Goal: Book appointment/travel/reservation

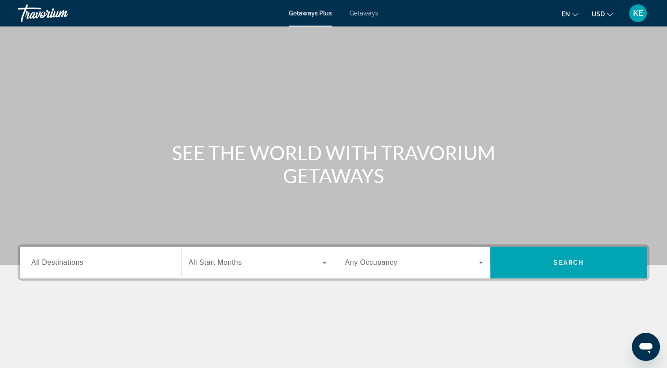
click at [95, 272] on div "Search widget" at bounding box center [100, 262] width 138 height 25
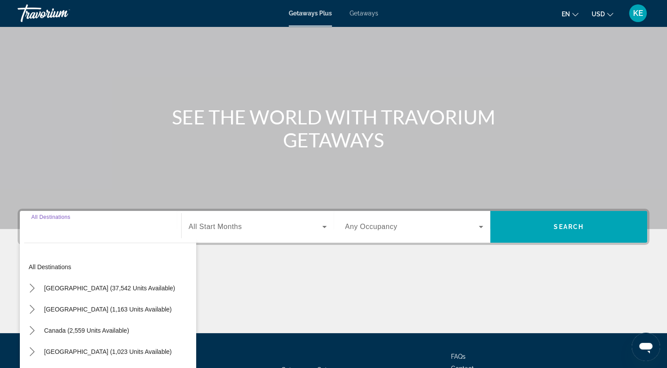
scroll to position [108, 0]
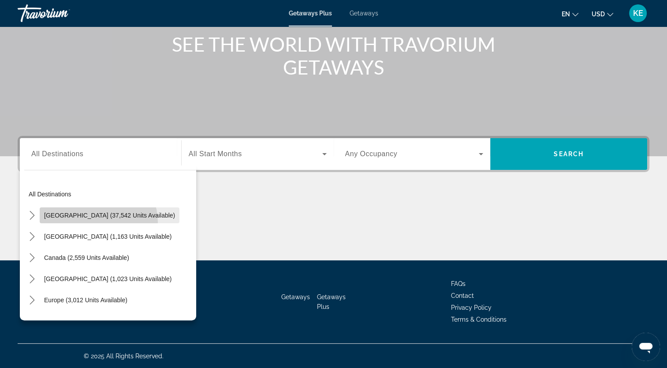
click at [98, 221] on span "Select destination: United States (37,542 units available)" at bounding box center [110, 214] width 140 height 21
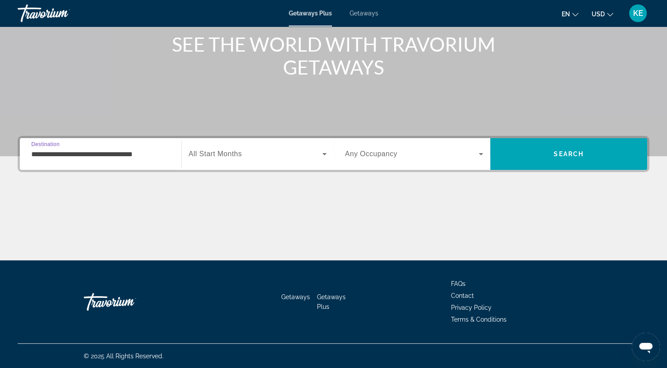
click at [127, 156] on input "**********" at bounding box center [100, 154] width 138 height 11
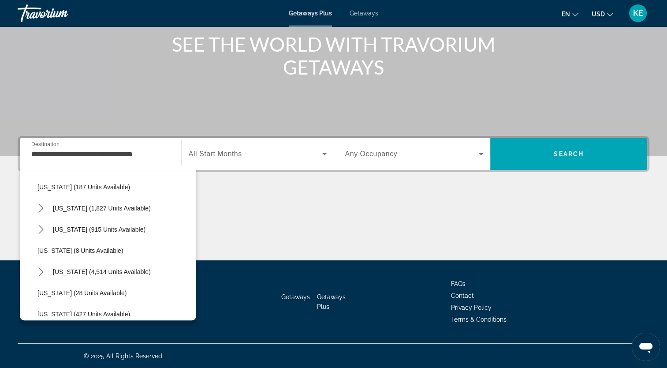
scroll to position [67, 0]
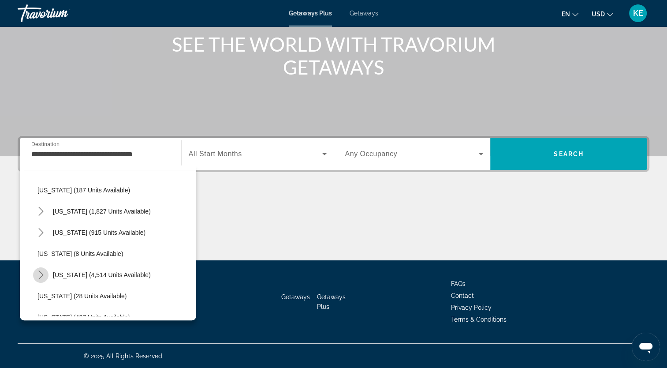
click at [41, 272] on icon "Toggle Florida (4,514 units available) submenu" at bounding box center [40, 274] width 5 height 9
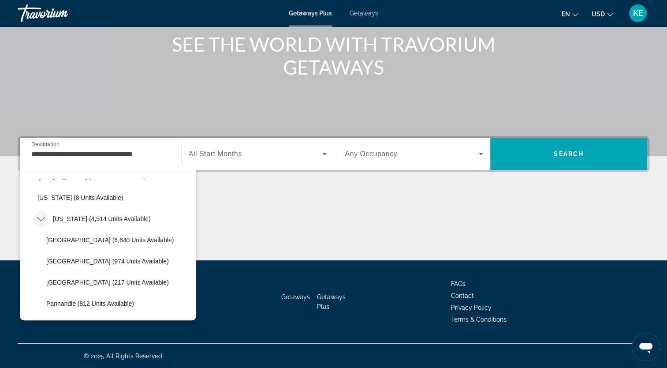
scroll to position [134, 0]
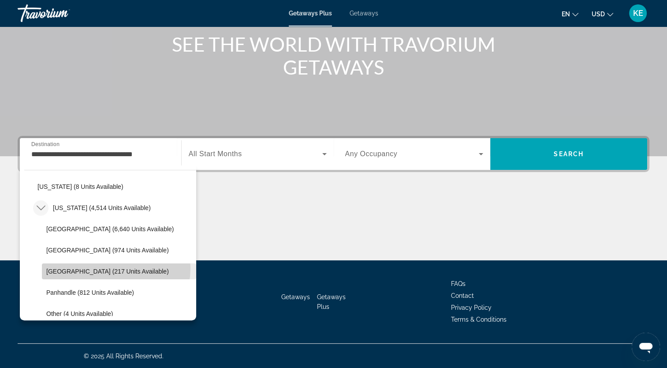
click at [109, 267] on span "[GEOGRAPHIC_DATA] (217 units available)" at bounding box center [107, 270] width 123 height 7
type input "**********"
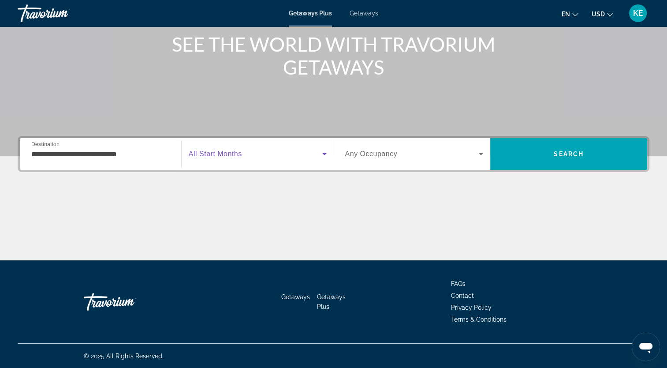
click at [320, 153] on icon "Search widget" at bounding box center [324, 154] width 11 height 11
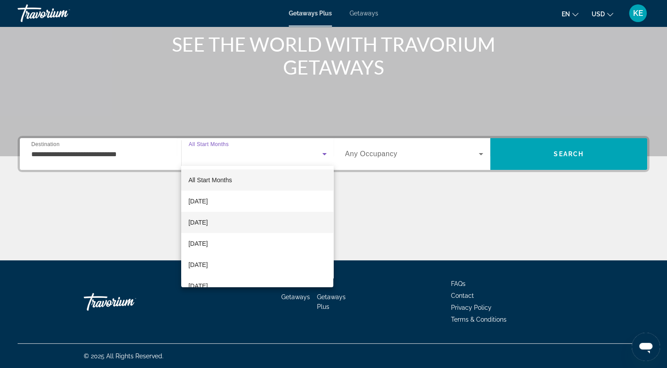
click at [276, 225] on mat-option "[DATE]" at bounding box center [257, 222] width 152 height 21
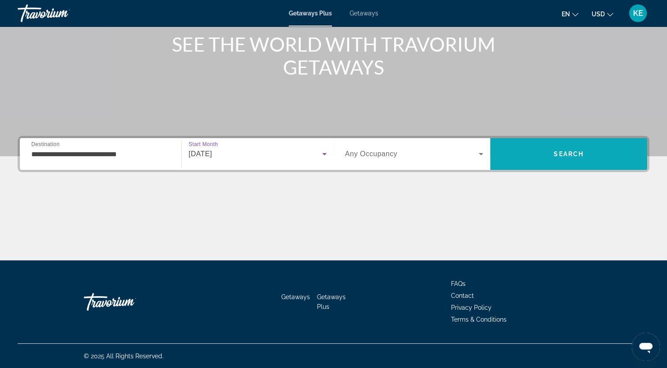
click at [535, 158] on span "Search" at bounding box center [568, 153] width 157 height 21
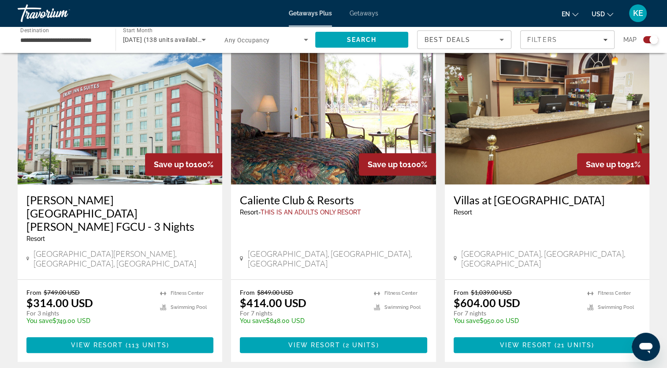
scroll to position [312, 0]
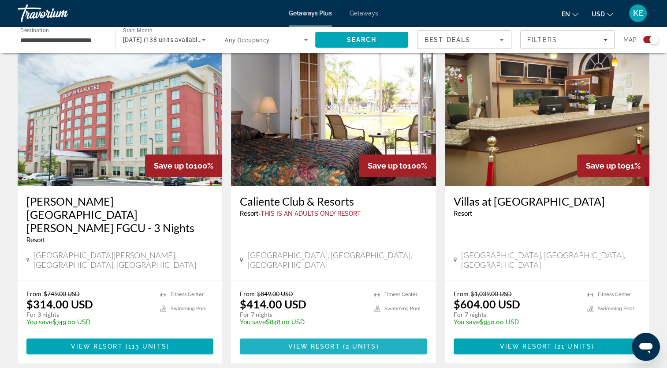
click at [347, 342] on span "2 units" at bounding box center [361, 345] width 31 height 7
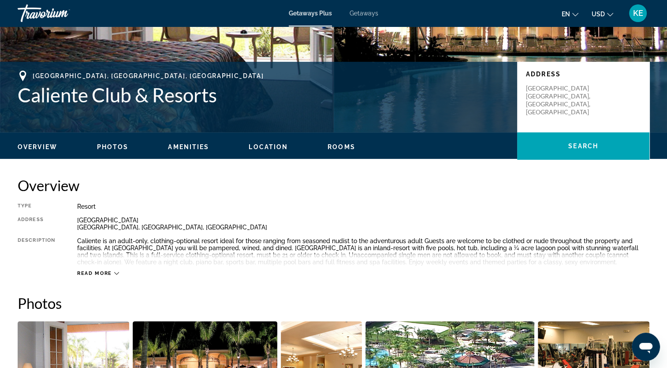
scroll to position [166, 0]
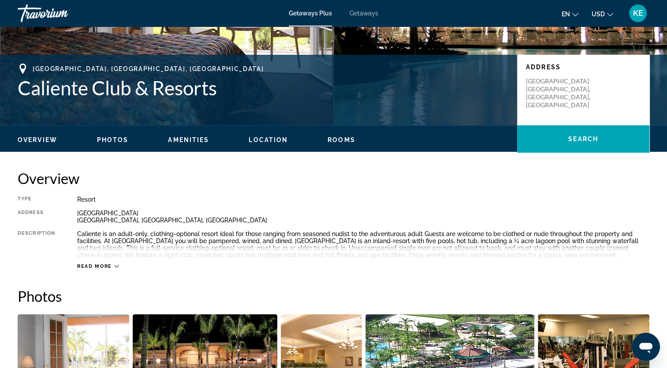
click at [109, 266] on span "Read more" at bounding box center [94, 266] width 35 height 6
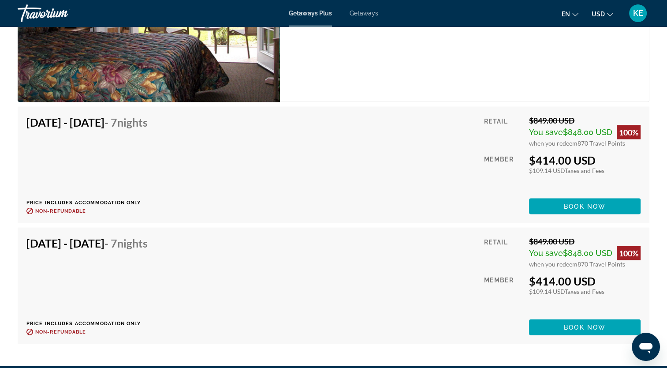
scroll to position [1781, 0]
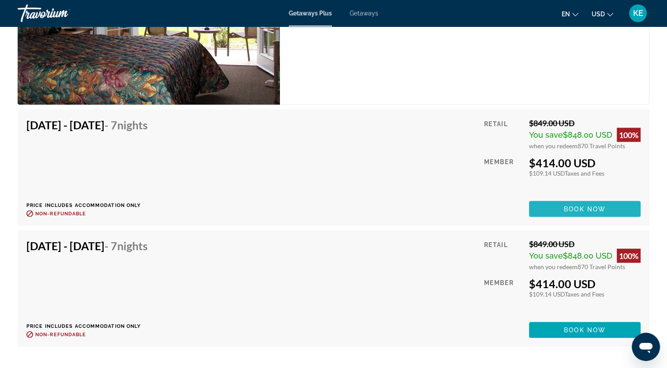
click at [576, 202] on span "Main content" at bounding box center [584, 208] width 111 height 21
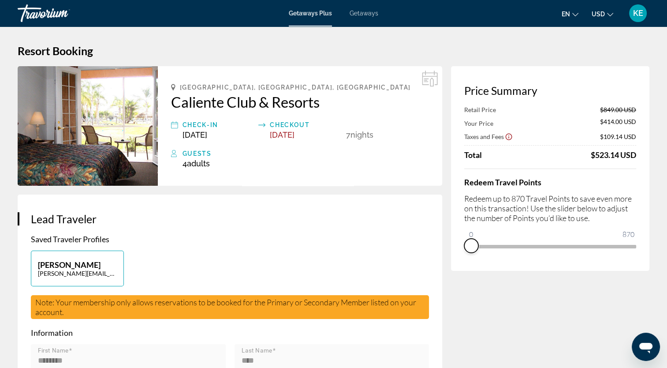
drag, startPoint x: 632, startPoint y: 256, endPoint x: 413, endPoint y: 232, distance: 219.5
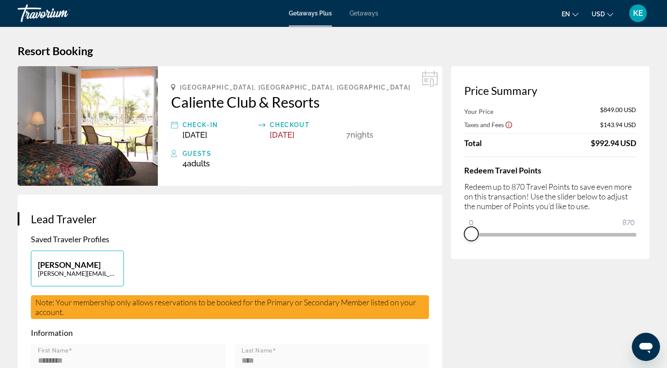
drag, startPoint x: 471, startPoint y: 228, endPoint x: 449, endPoint y: 255, distance: 34.5
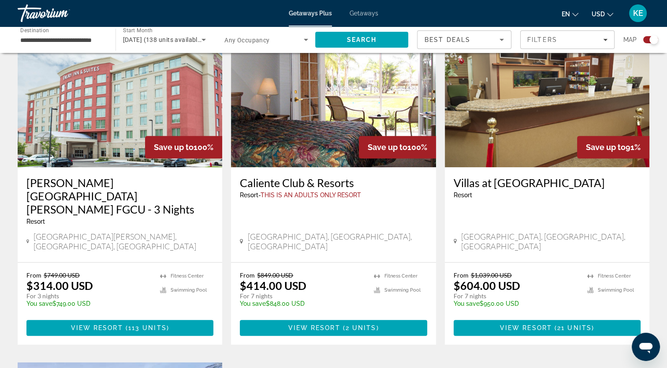
scroll to position [356, 0]
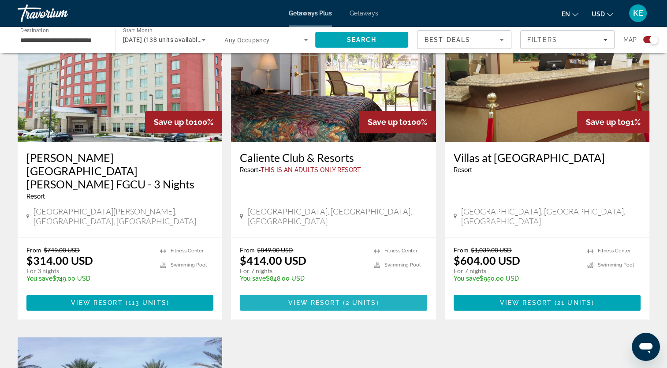
click at [353, 299] on span "2 units" at bounding box center [361, 302] width 31 height 7
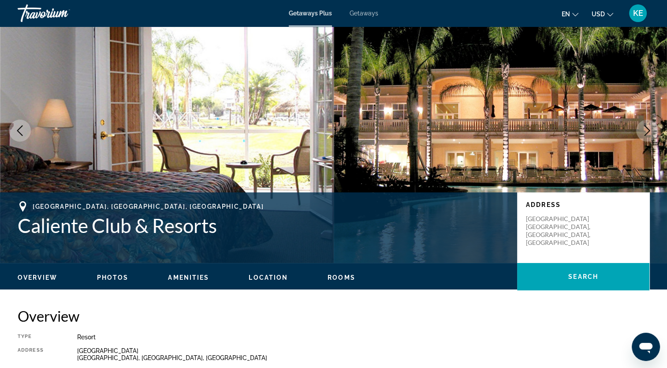
scroll to position [26, 0]
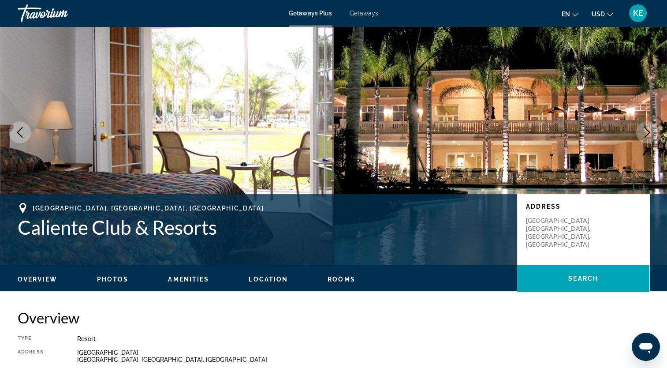
click at [337, 275] on span "Rooms" at bounding box center [341, 278] width 28 height 7
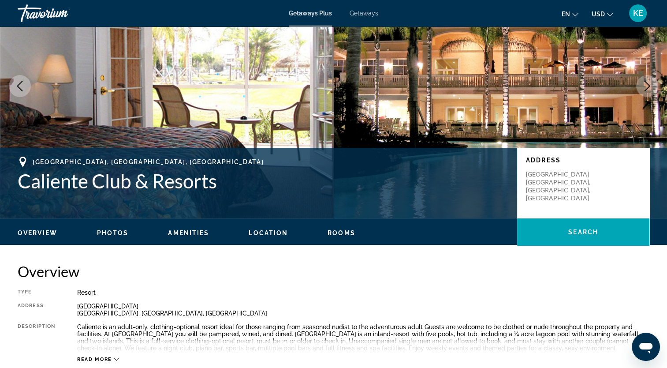
scroll to position [19, 0]
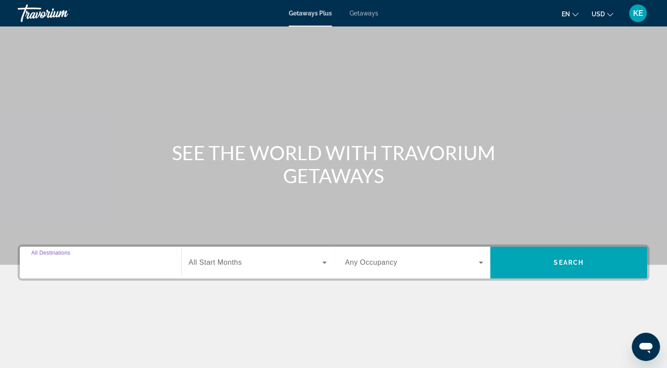
click at [112, 262] on input "Destination All Destinations" at bounding box center [100, 262] width 138 height 11
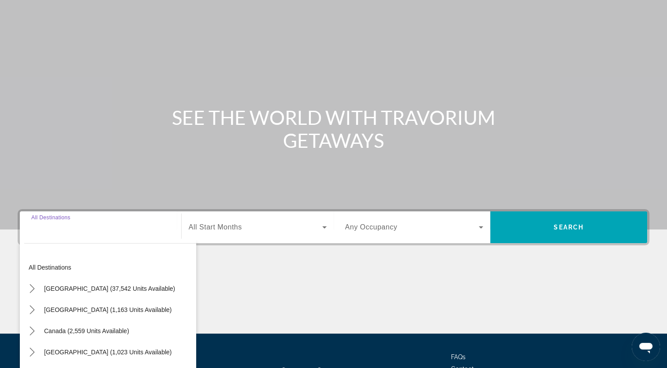
click at [112, 243] on div "Destination All Destinations All destinations [GEOGRAPHIC_DATA] (37,542 units a…" at bounding box center [100, 227] width 152 height 32
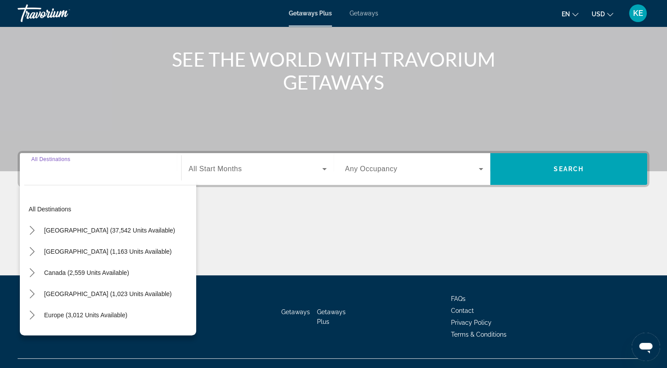
scroll to position [108, 0]
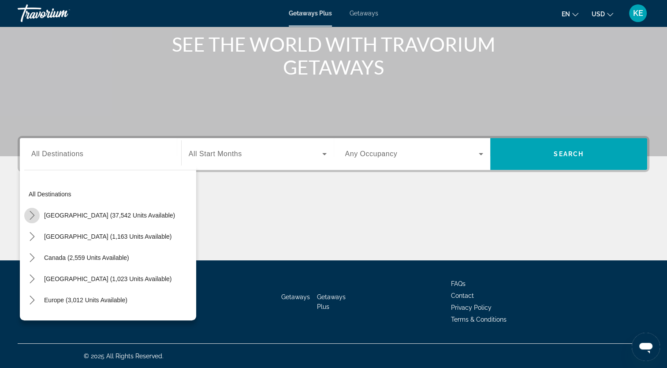
click at [32, 214] on icon "Toggle United States (37,542 units available) submenu" at bounding box center [32, 215] width 9 height 9
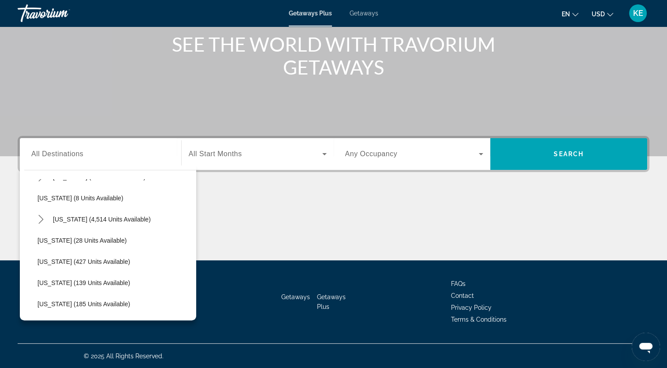
scroll to position [133, 0]
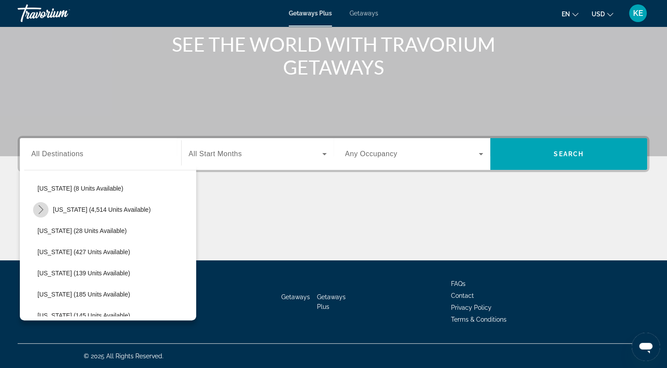
click at [41, 208] on icon "Toggle Florida (4,514 units available) submenu" at bounding box center [41, 209] width 9 height 9
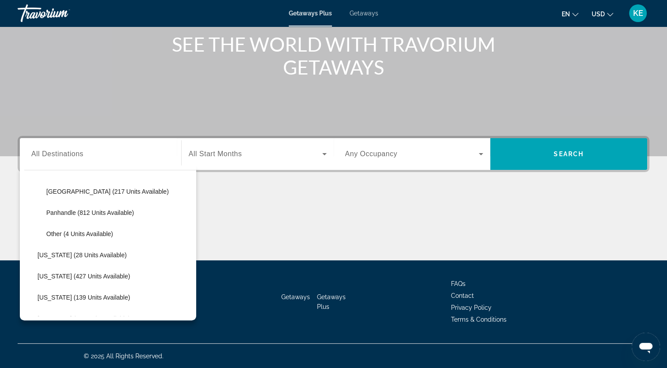
scroll to position [182, 0]
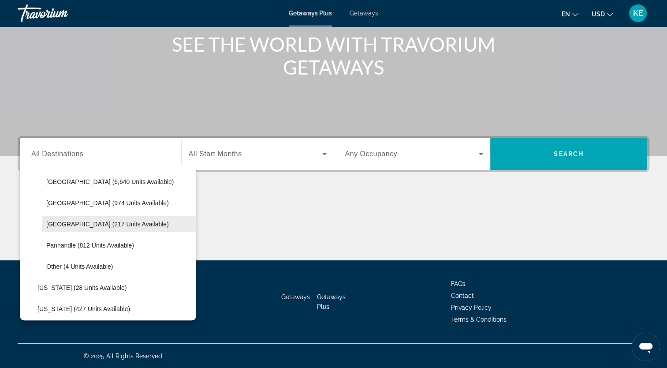
click at [117, 228] on span "Select destination: West Coast (217 units available)" at bounding box center [119, 223] width 154 height 21
type input "**********"
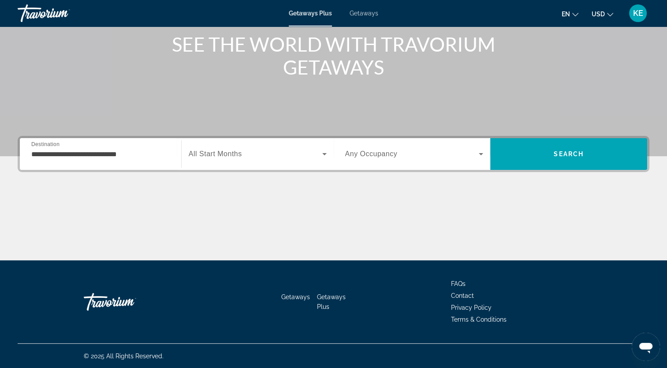
click at [257, 161] on div "Search widget" at bounding box center [258, 153] width 138 height 25
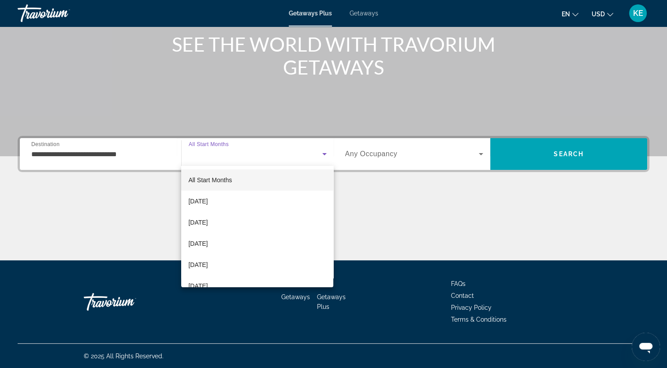
click at [257, 161] on div at bounding box center [333, 184] width 667 height 368
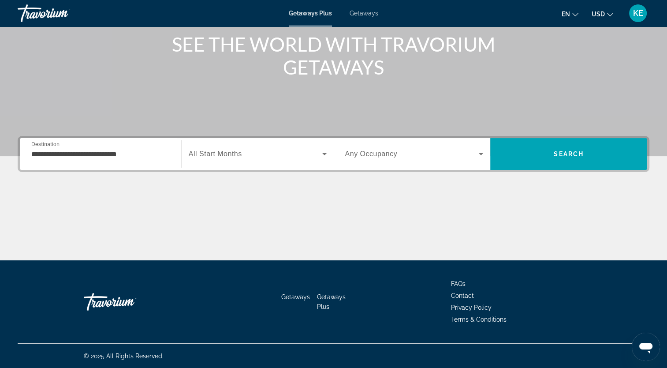
click at [257, 161] on div "Search widget" at bounding box center [258, 153] width 138 height 25
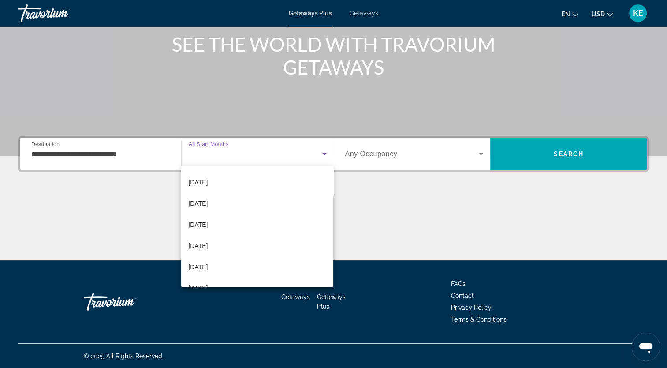
scroll to position [94, 0]
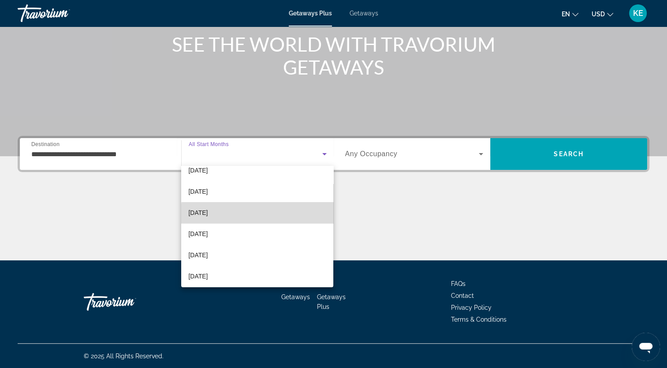
click at [258, 215] on mat-option "[DATE]" at bounding box center [257, 212] width 152 height 21
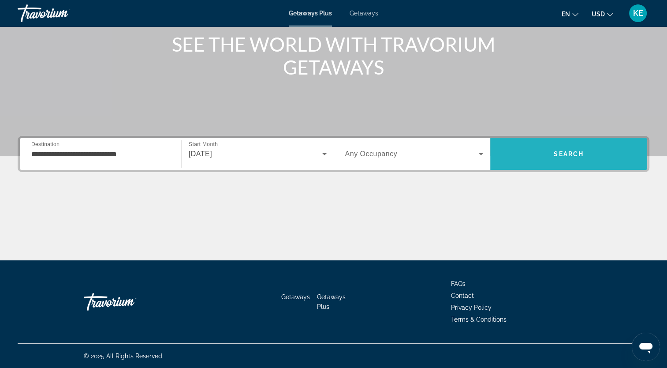
click at [544, 155] on span "Search" at bounding box center [568, 153] width 157 height 21
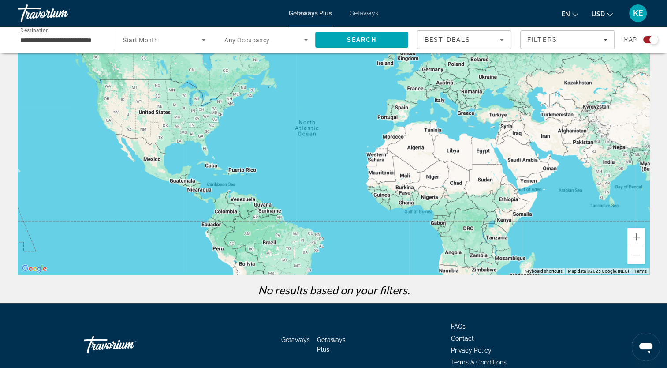
scroll to position [46, 0]
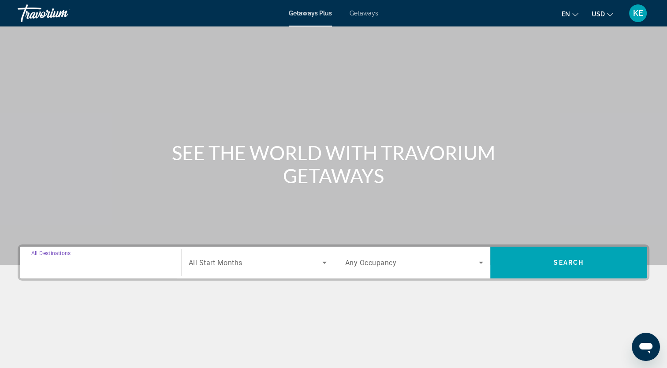
click at [113, 260] on input "Destination All Destinations" at bounding box center [100, 262] width 138 height 11
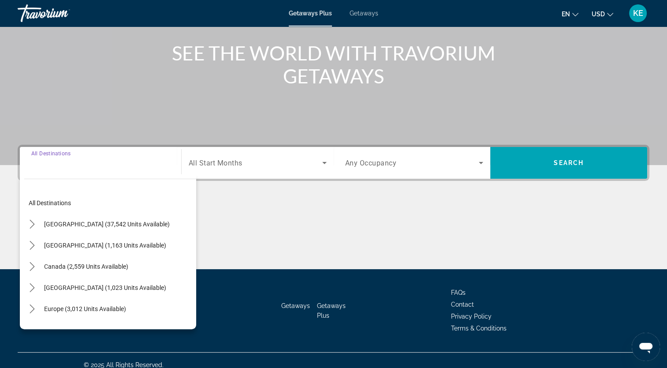
scroll to position [108, 0]
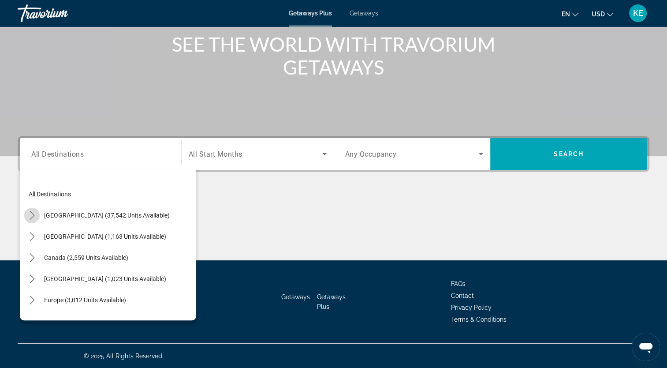
click at [32, 211] on icon "Toggle United States (37,542 units available) submenu" at bounding box center [32, 215] width 9 height 9
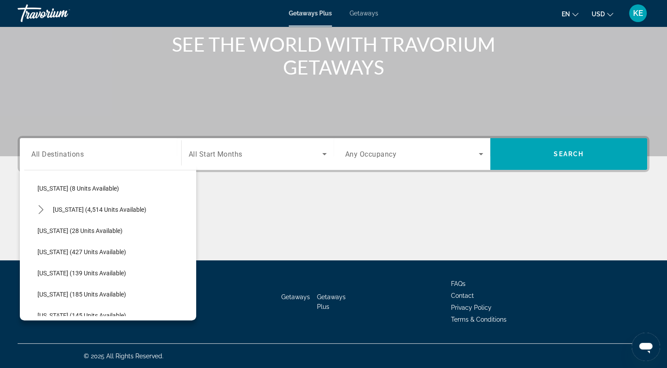
scroll to position [139, 0]
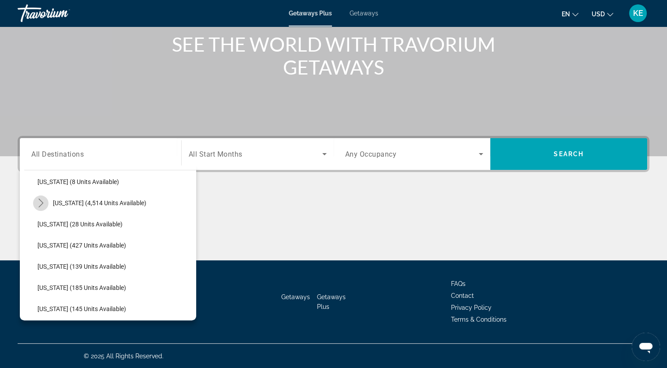
click at [42, 201] on icon "Toggle Florida (4,514 units available) submenu" at bounding box center [40, 202] width 5 height 9
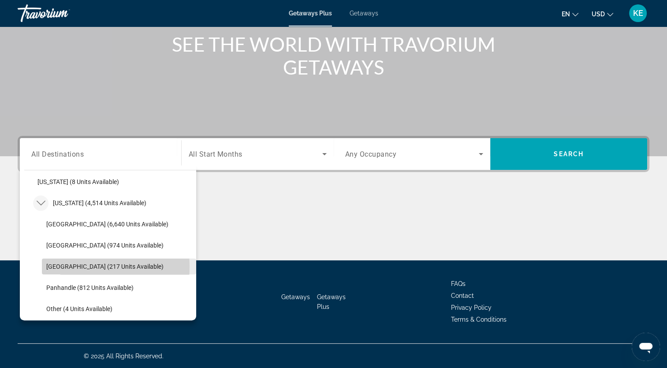
click at [69, 266] on span "[GEOGRAPHIC_DATA] (217 units available)" at bounding box center [104, 266] width 117 height 7
type input "**********"
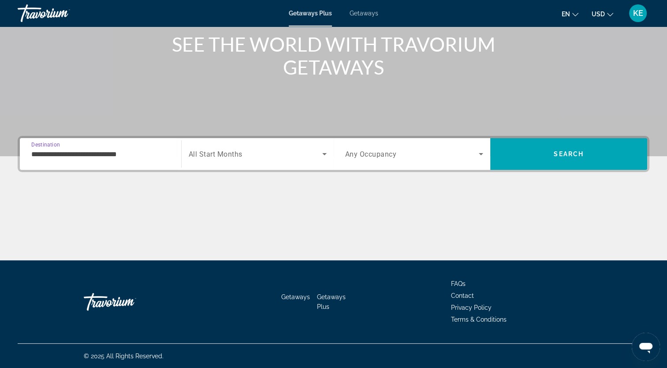
click at [299, 156] on span "Search widget" at bounding box center [256, 154] width 134 height 11
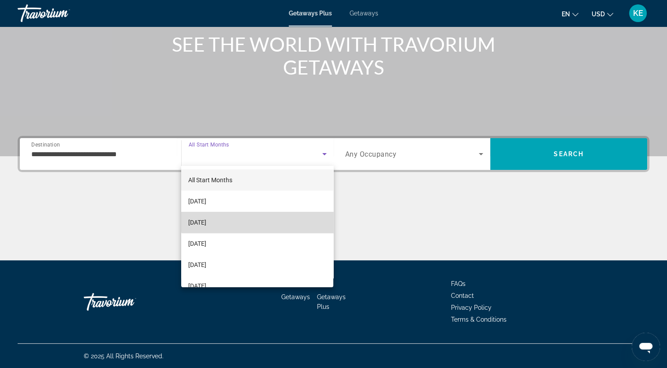
click at [279, 215] on mat-option "[DATE]" at bounding box center [257, 222] width 152 height 21
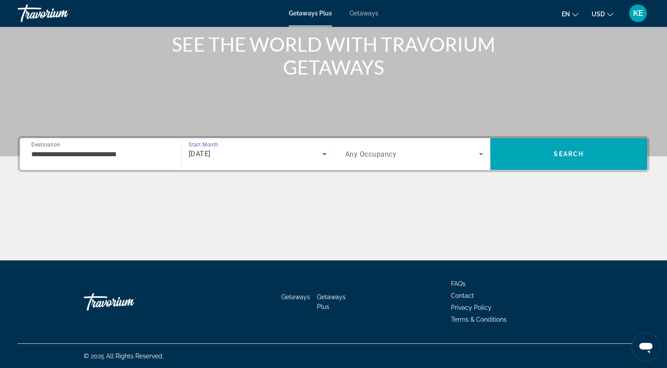
click at [282, 158] on div "[DATE]" at bounding box center [256, 154] width 134 height 11
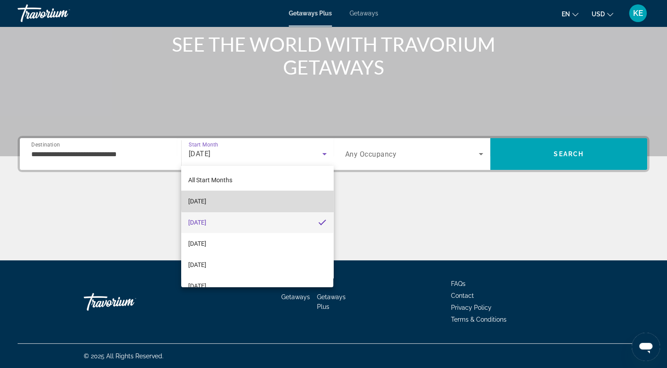
click at [274, 200] on mat-option "[DATE]" at bounding box center [257, 200] width 152 height 21
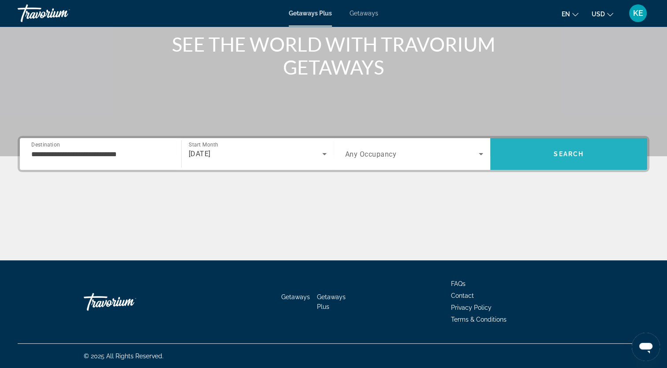
click at [546, 154] on span "Search" at bounding box center [568, 153] width 157 height 21
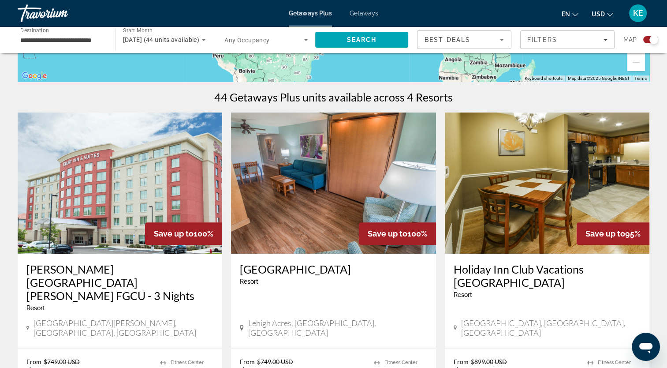
scroll to position [243, 0]
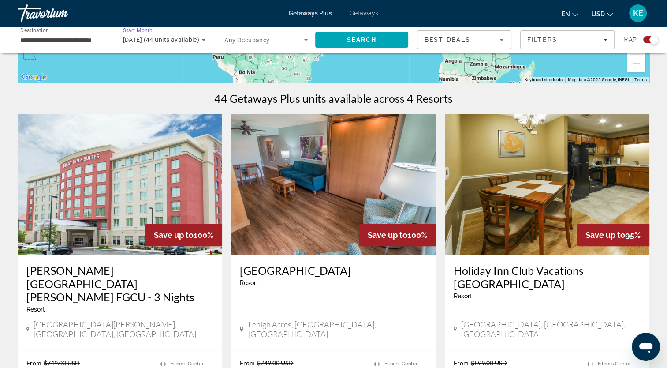
click at [204, 43] on icon "Search widget" at bounding box center [203, 39] width 11 height 11
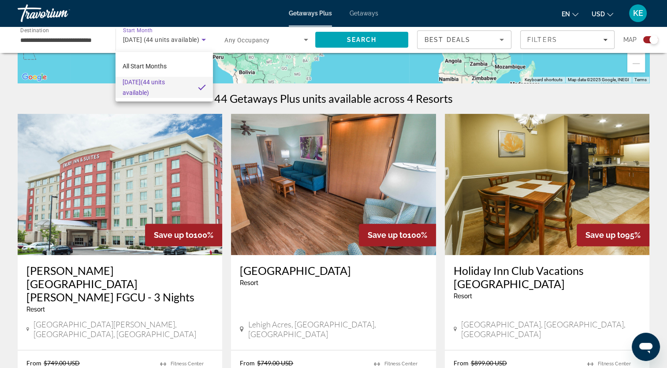
click at [166, 41] on div at bounding box center [333, 184] width 667 height 368
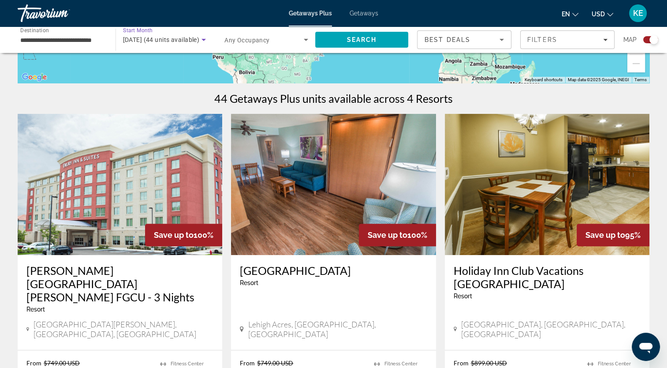
click at [166, 41] on span "[DATE] (44 units available)" at bounding box center [161, 39] width 77 height 7
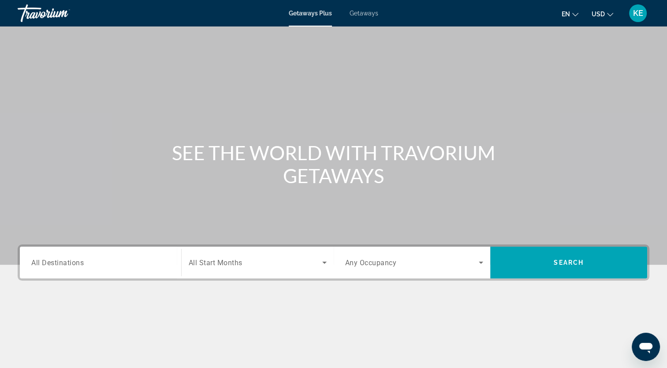
click at [128, 255] on div "Search widget" at bounding box center [100, 262] width 138 height 25
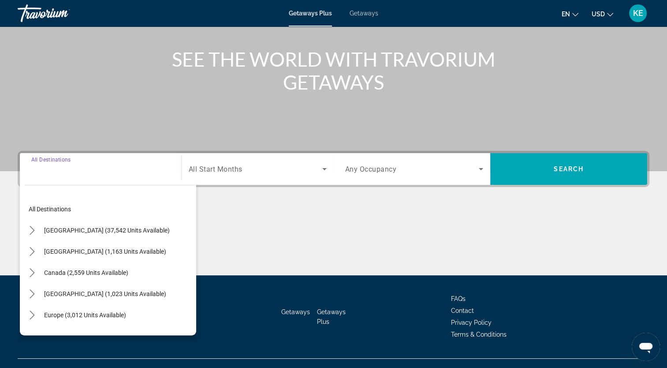
scroll to position [108, 0]
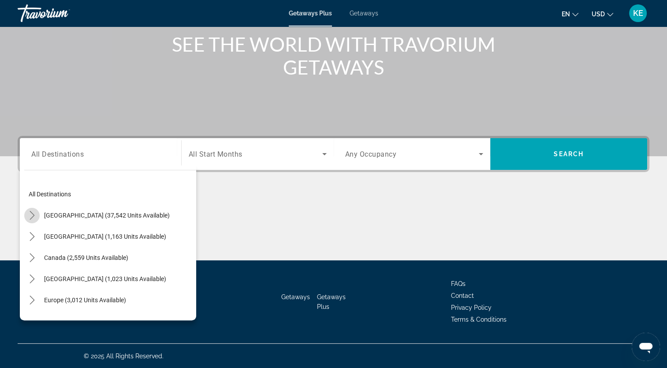
click at [29, 214] on icon "Toggle United States (37,542 units available) submenu" at bounding box center [32, 215] width 9 height 9
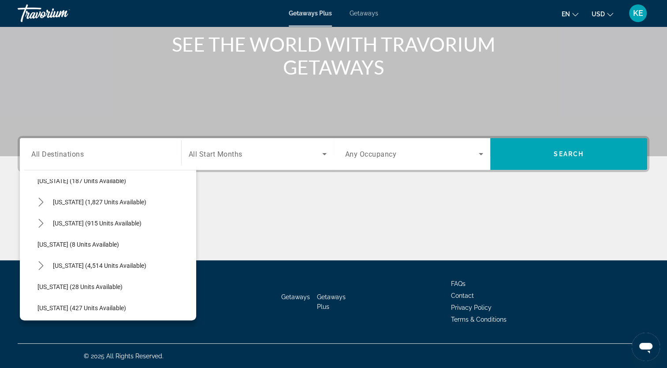
scroll to position [93, 0]
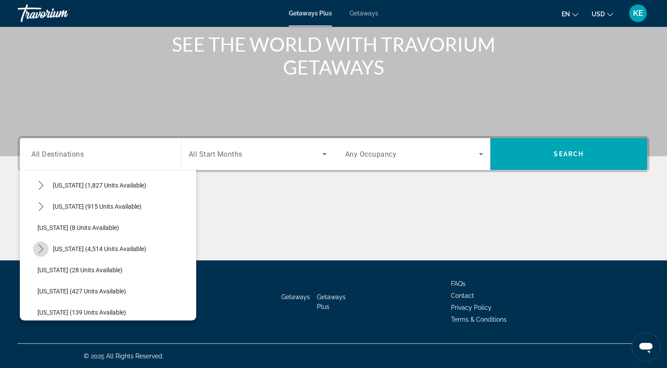
click at [44, 249] on icon "Toggle Florida (4,514 units available) submenu" at bounding box center [41, 248] width 9 height 9
drag, startPoint x: 187, startPoint y: 204, endPoint x: 187, endPoint y: 209, distance: 5.7
click at [187, 209] on div "[US_STATE] (915 units available)" at bounding box center [114, 206] width 163 height 21
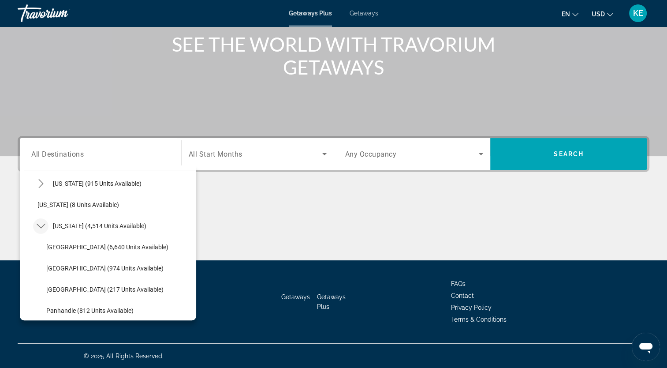
scroll to position [120, 0]
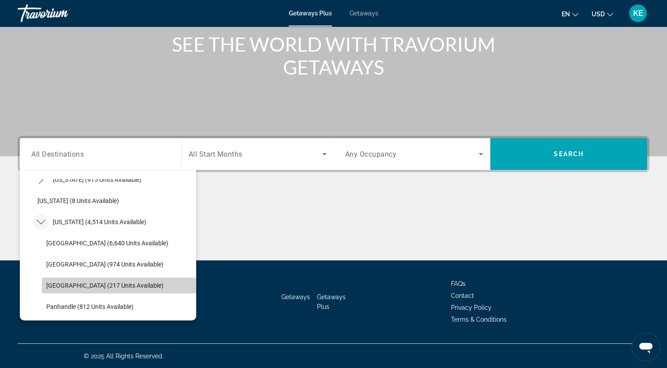
click at [130, 283] on span "[GEOGRAPHIC_DATA] (217 units available)" at bounding box center [104, 285] width 117 height 7
type input "**********"
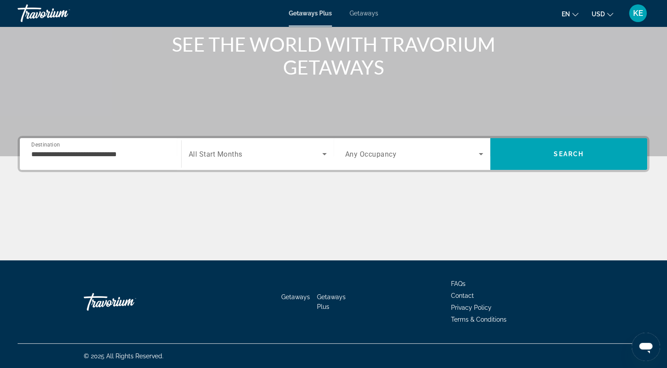
click at [323, 161] on div "Search widget" at bounding box center [258, 153] width 138 height 25
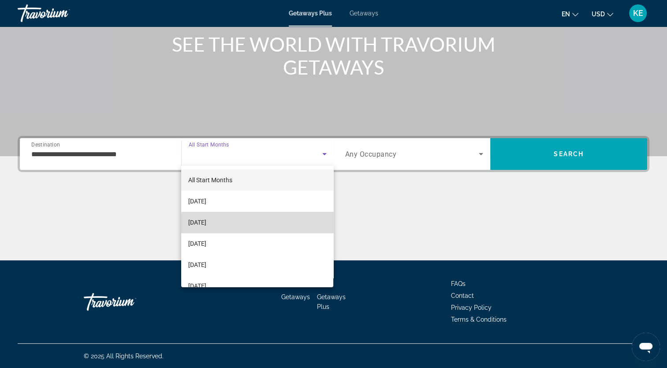
click at [276, 224] on mat-option "[DATE]" at bounding box center [257, 222] width 152 height 21
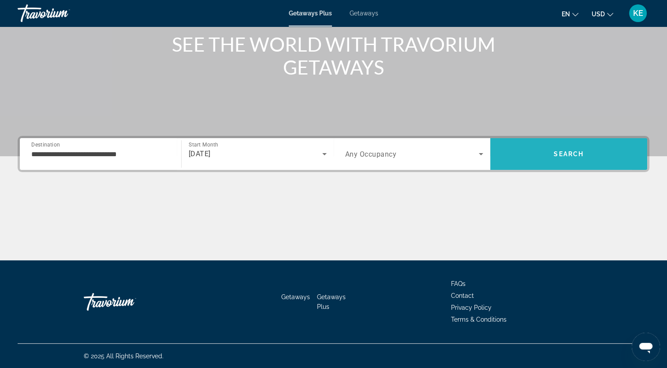
click at [529, 165] on span "Search" at bounding box center [568, 154] width 157 height 32
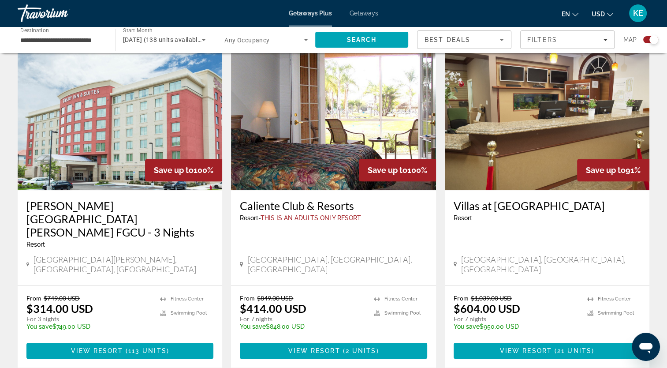
scroll to position [311, 0]
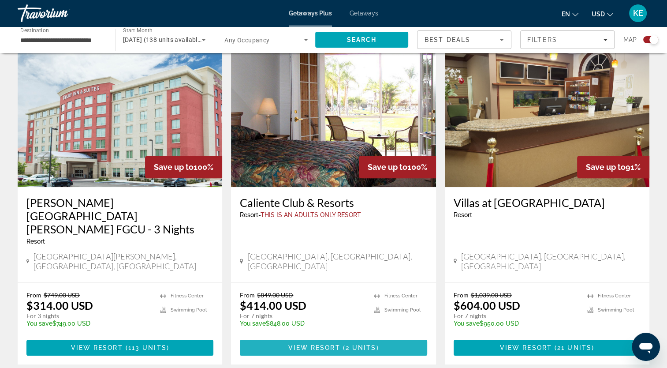
click at [358, 344] on span "2 units" at bounding box center [361, 347] width 31 height 7
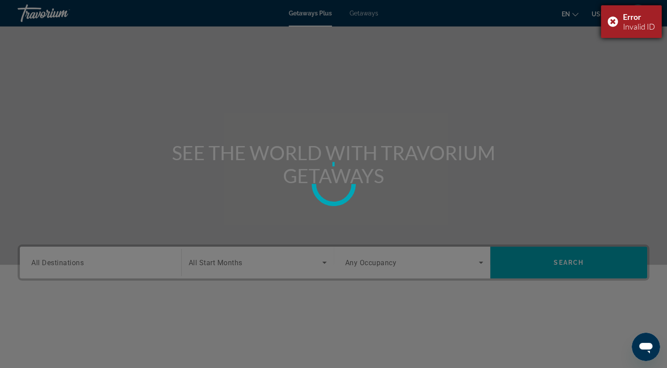
click at [612, 24] on div "Error Invalid ID" at bounding box center [631, 21] width 61 height 33
click at [254, 263] on div at bounding box center [333, 184] width 667 height 368
click at [320, 253] on div at bounding box center [333, 184] width 667 height 368
